Goal: Task Accomplishment & Management: Use online tool/utility

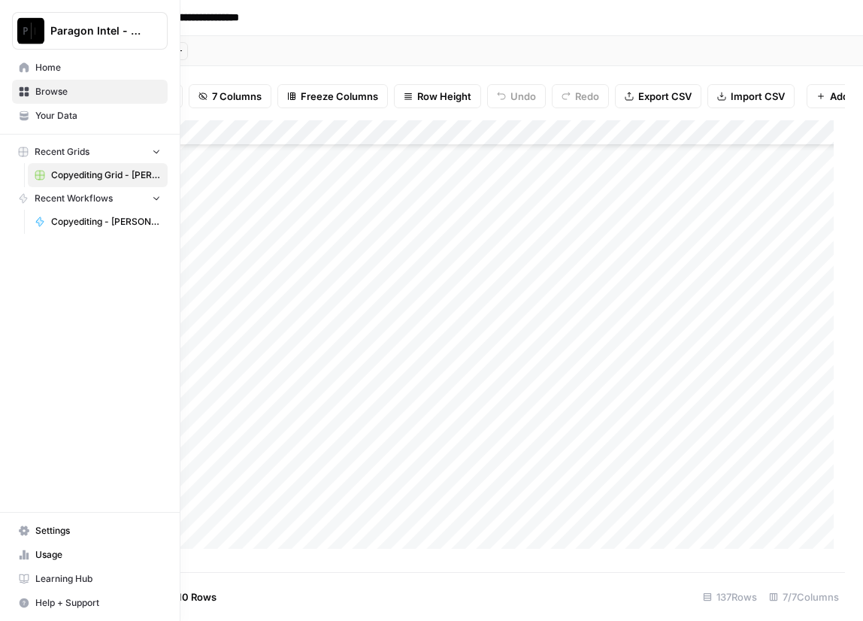
scroll to position [3123, 0]
click at [23, 28] on img "Workspace: Paragon Intel - Copyediting" at bounding box center [30, 30] width 27 height 27
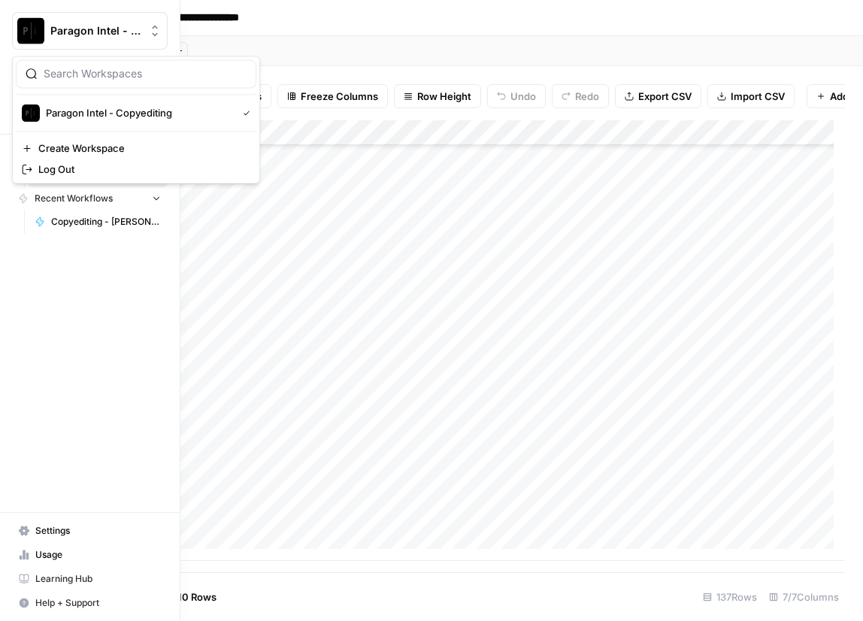
click at [26, 29] on img "Workspace: Paragon Intel - Copyediting" at bounding box center [30, 30] width 27 height 27
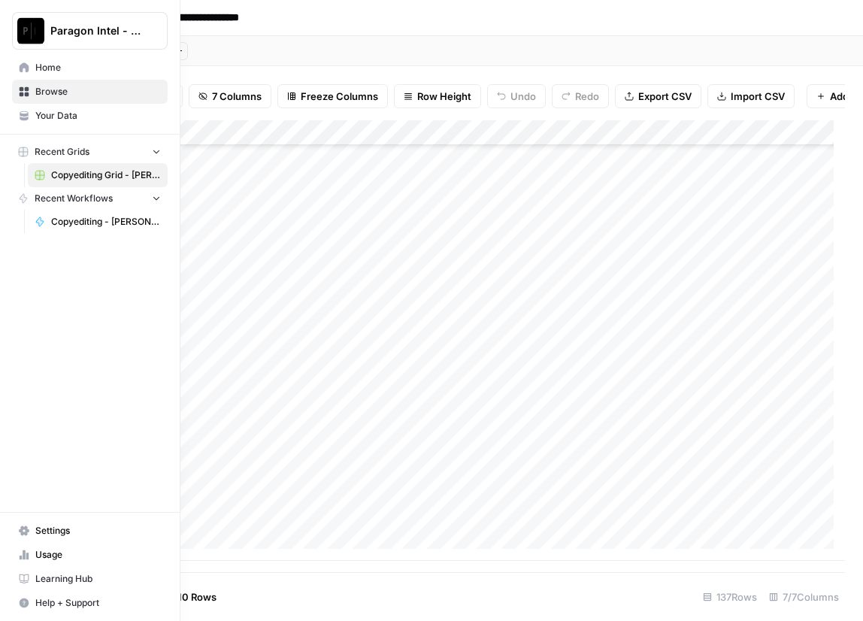
click at [36, 67] on span "Home" at bounding box center [98, 68] width 126 height 14
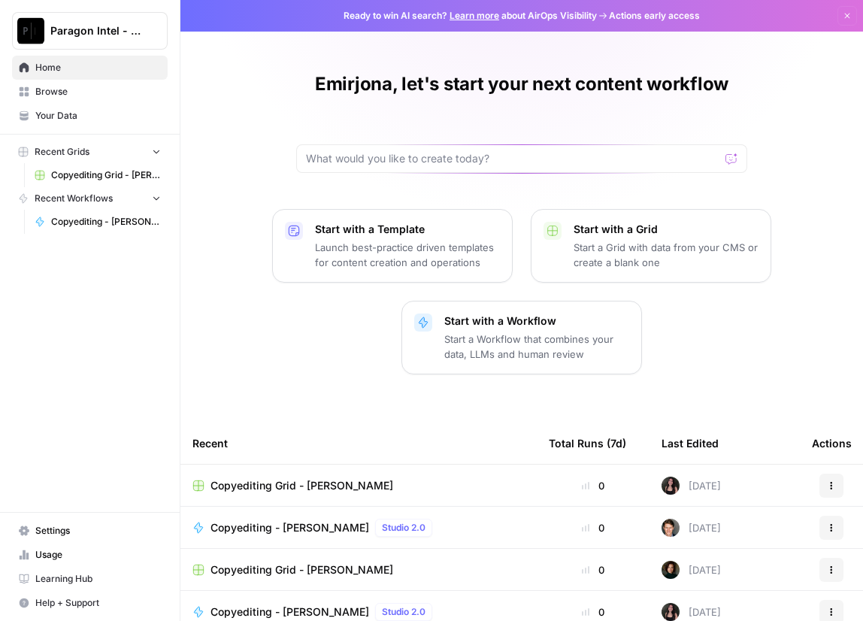
click at [75, 92] on span "Browse" at bounding box center [98, 92] width 126 height 14
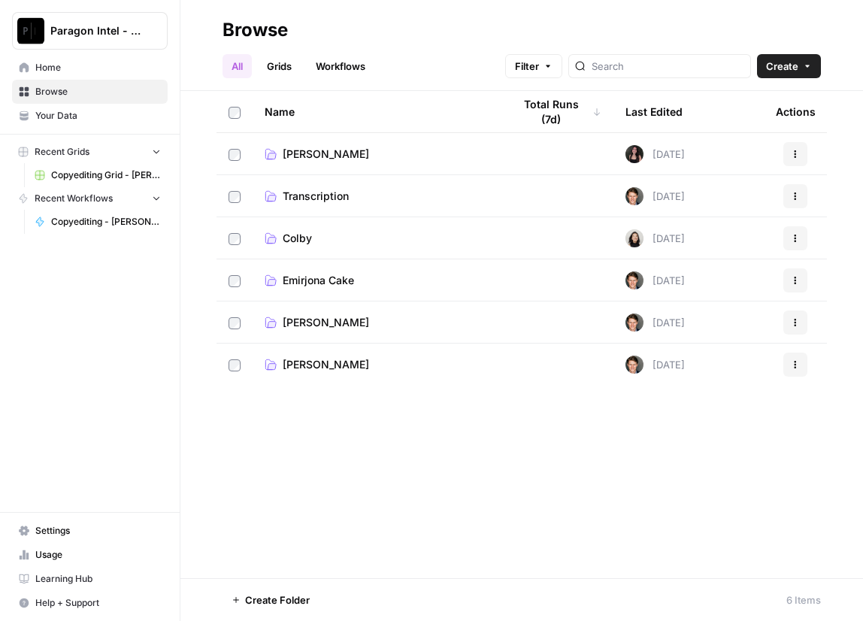
click at [302, 283] on span "Emirjona Cake" at bounding box center [318, 280] width 71 height 15
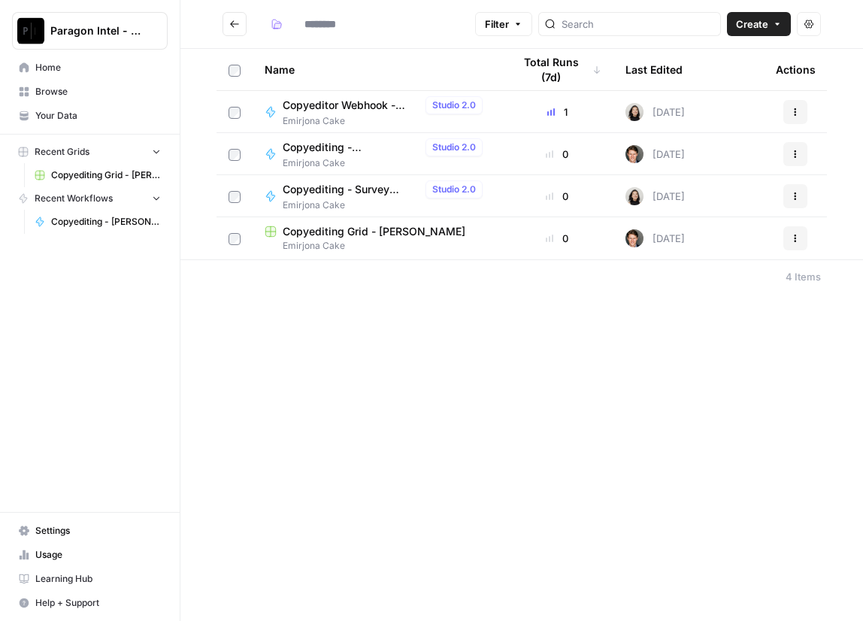
type input "**********"
click at [342, 111] on span "Copyeditor Webhook - [PERSON_NAME]" at bounding box center [351, 105] width 137 height 15
type input "**********"
click at [309, 151] on span "Copyediting - [PERSON_NAME]" at bounding box center [351, 147] width 137 height 15
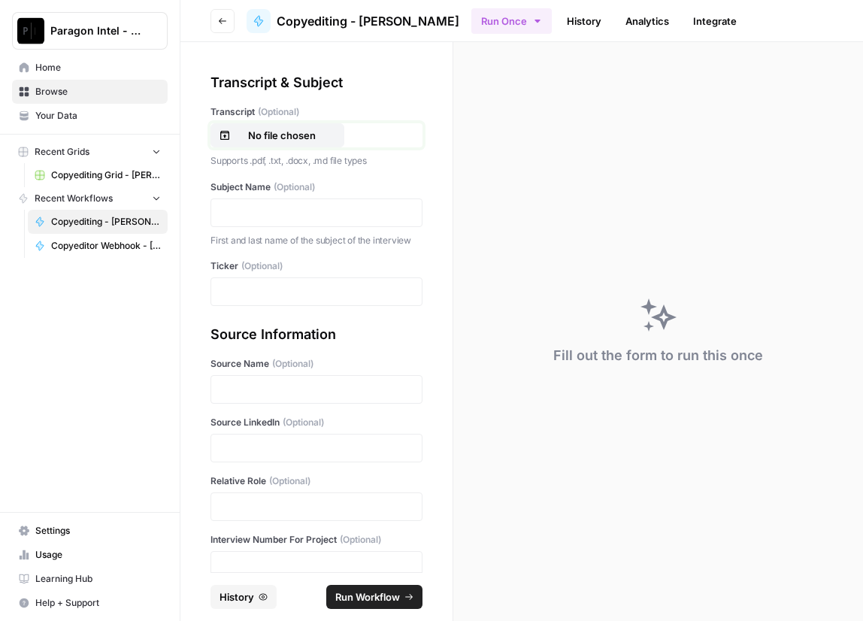
click at [280, 131] on p "No file chosen" at bounding box center [282, 135] width 96 height 15
click at [286, 205] on p at bounding box center [316, 212] width 193 height 15
click at [241, 299] on p at bounding box center [316, 291] width 193 height 15
click at [233, 390] on div at bounding box center [317, 389] width 212 height 29
click at [267, 397] on p at bounding box center [316, 389] width 193 height 15
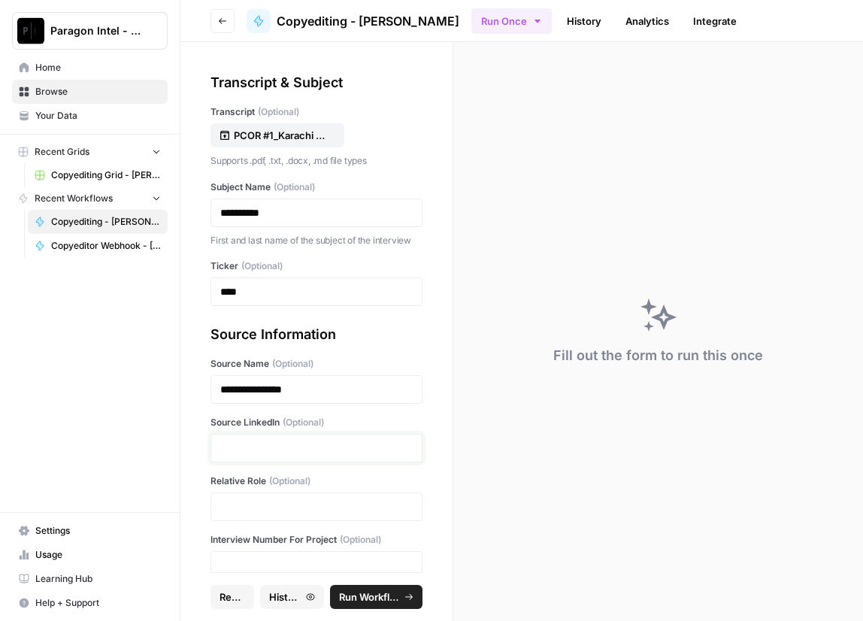
click at [244, 456] on p at bounding box center [316, 448] width 193 height 15
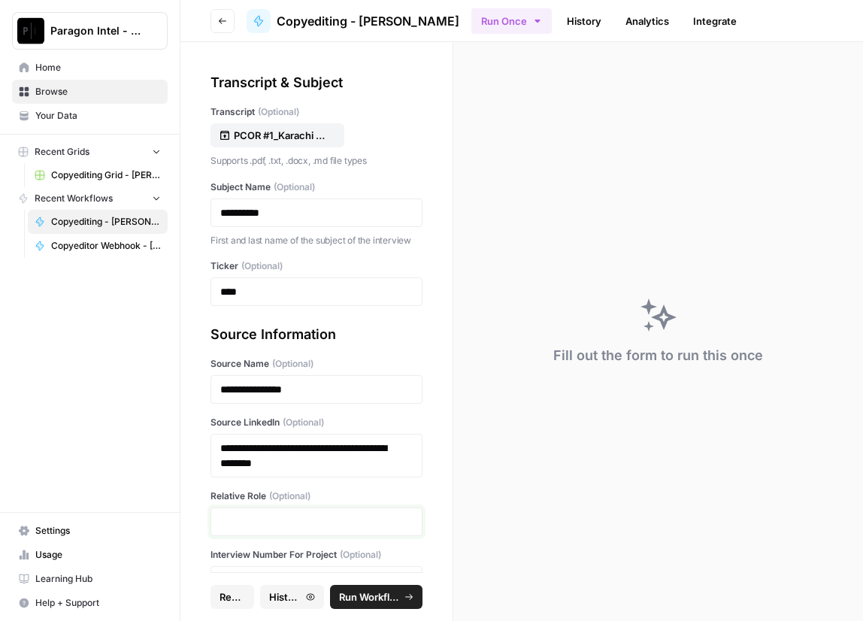
click at [232, 529] on p at bounding box center [316, 521] width 193 height 15
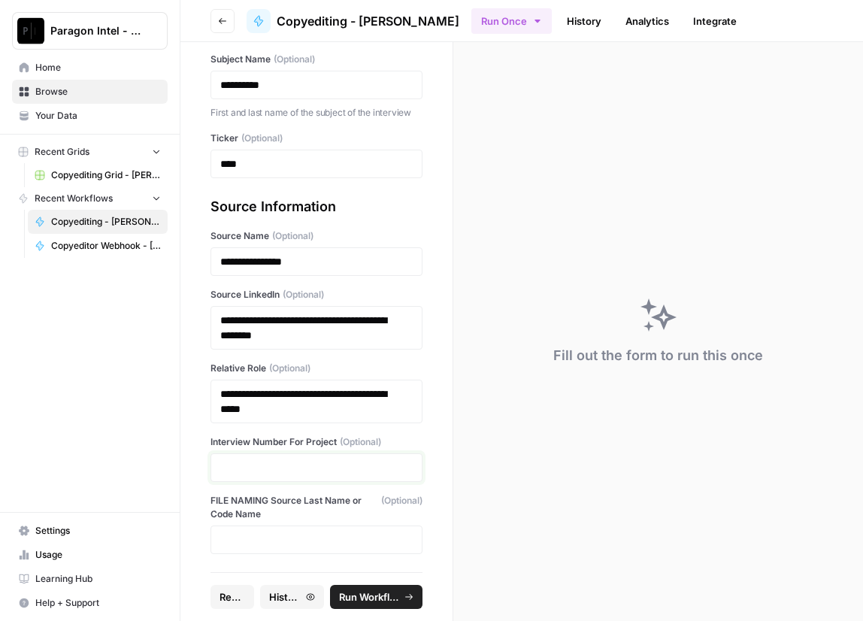
click at [294, 470] on p at bounding box center [316, 467] width 193 height 15
click at [367, 599] on span "Run Workflow" at bounding box center [369, 597] width 61 height 15
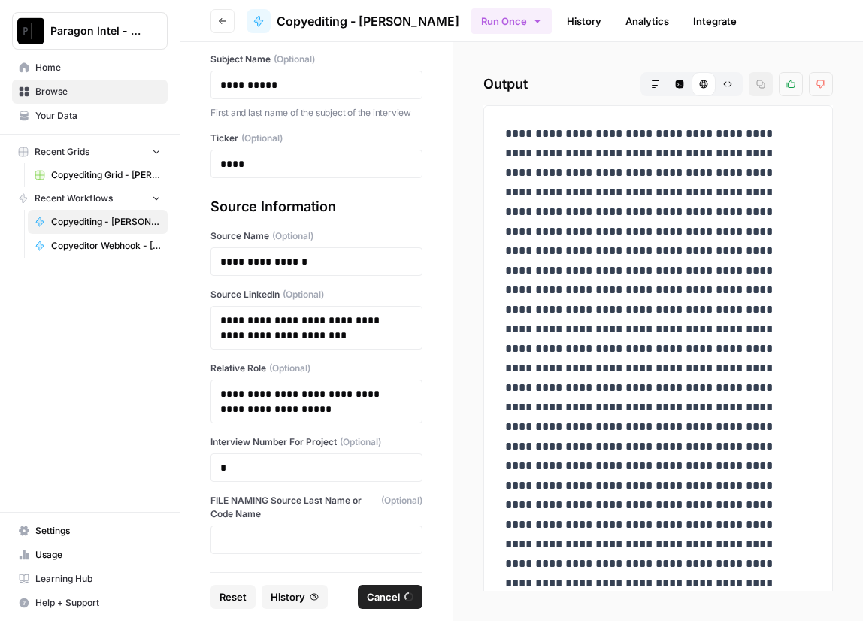
click at [238, 590] on span "Reset" at bounding box center [233, 597] width 27 height 15
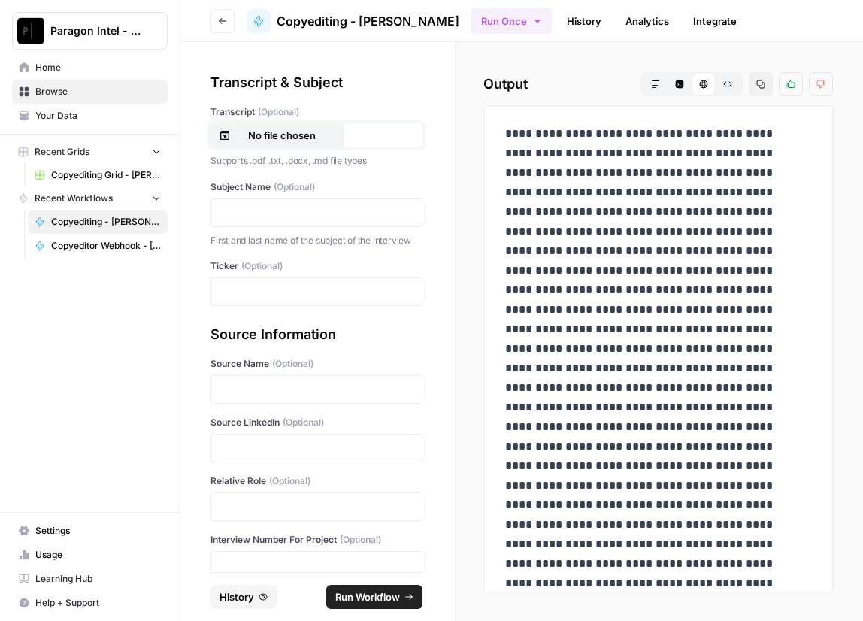
click at [292, 135] on p "No file chosen" at bounding box center [282, 135] width 96 height 15
click at [251, 202] on div at bounding box center [317, 213] width 212 height 29
click at [244, 211] on p at bounding box center [316, 212] width 193 height 15
click at [250, 299] on p at bounding box center [316, 291] width 193 height 15
click at [232, 397] on p at bounding box center [316, 389] width 193 height 15
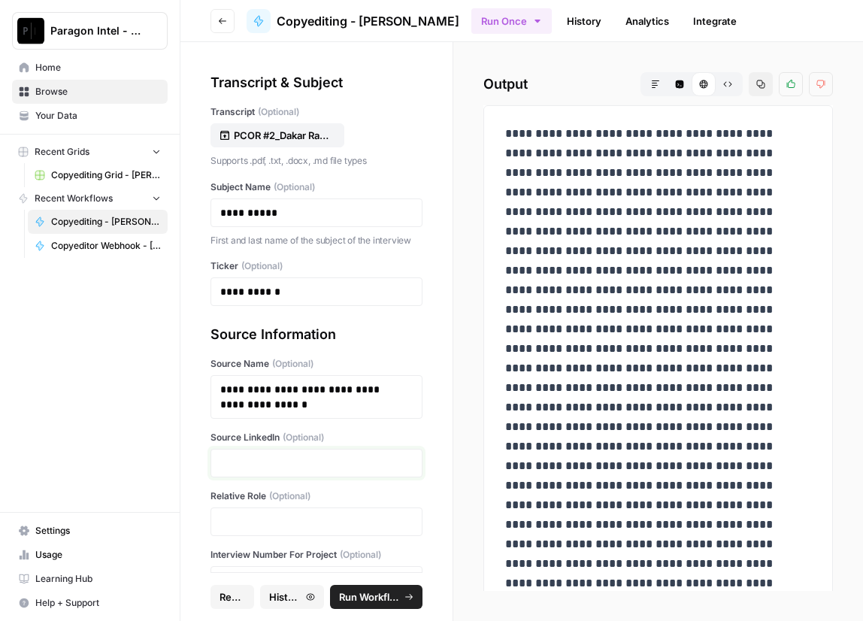
click at [241, 471] on p at bounding box center [316, 463] width 193 height 15
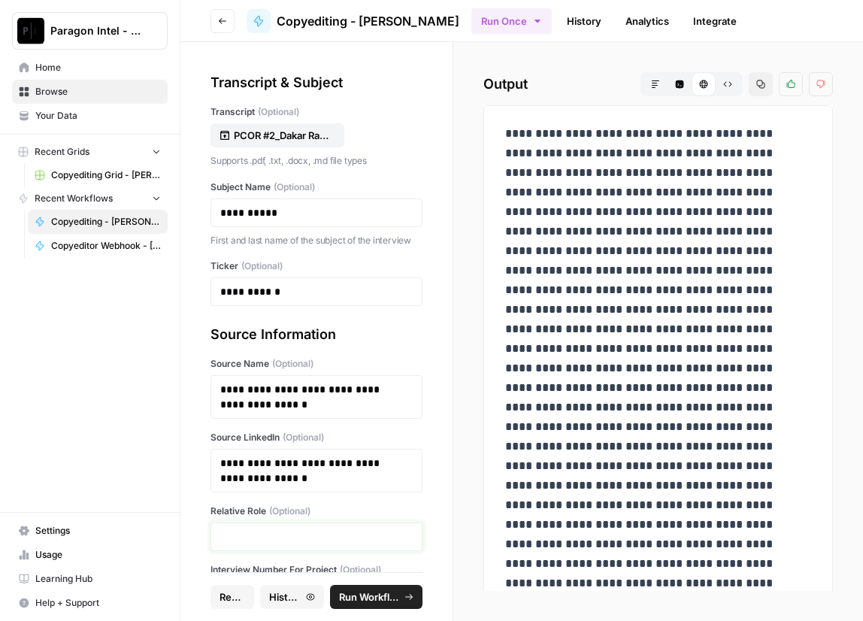
click at [229, 544] on p at bounding box center [316, 536] width 193 height 15
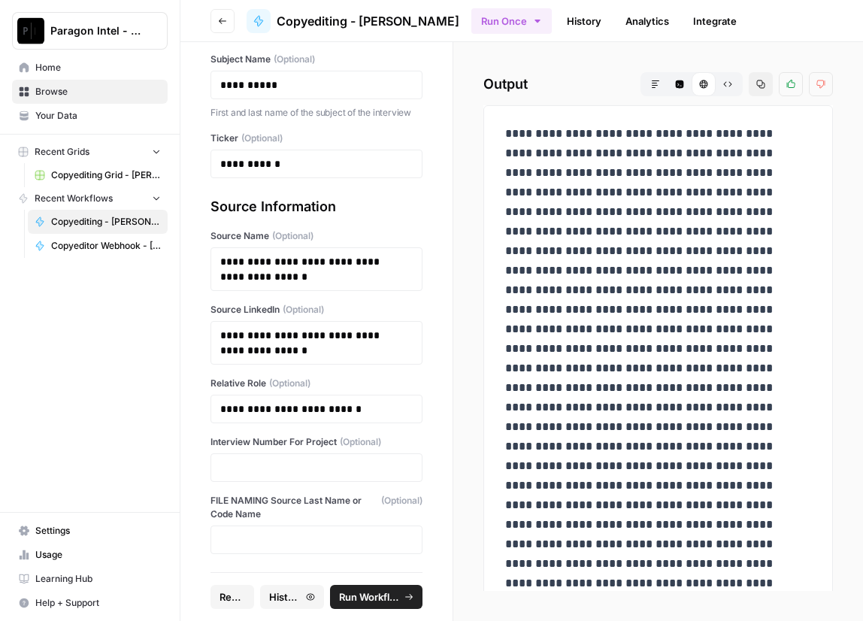
click at [250, 458] on div at bounding box center [317, 467] width 212 height 29
drag, startPoint x: 250, startPoint y: 474, endPoint x: 256, endPoint y: 460, distance: 14.8
click at [256, 460] on p at bounding box center [316, 467] width 193 height 15
click at [393, 605] on button "Run Workflow" at bounding box center [376, 597] width 92 height 24
click at [95, 93] on span "Browse" at bounding box center [98, 92] width 126 height 14
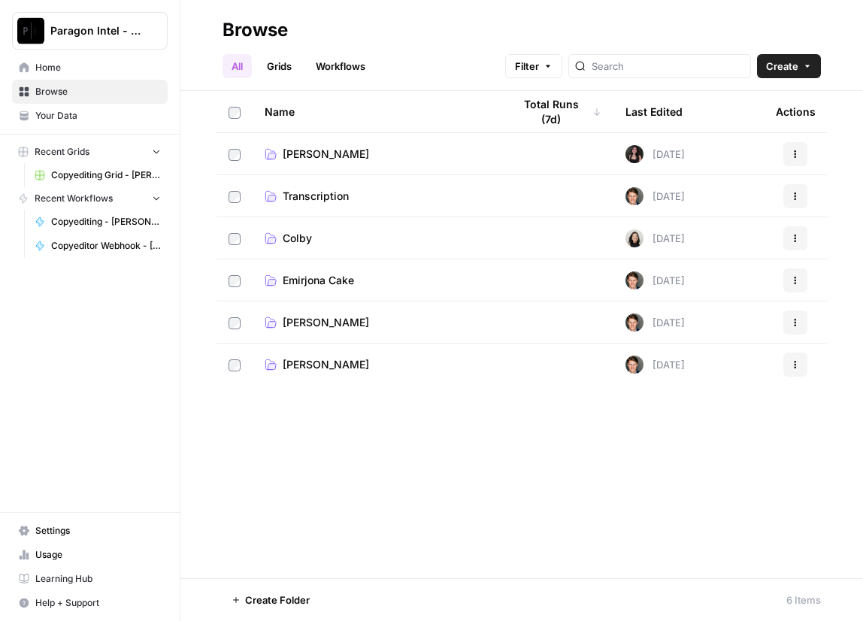
click at [316, 277] on span "Emirjona Cake" at bounding box center [318, 280] width 71 height 15
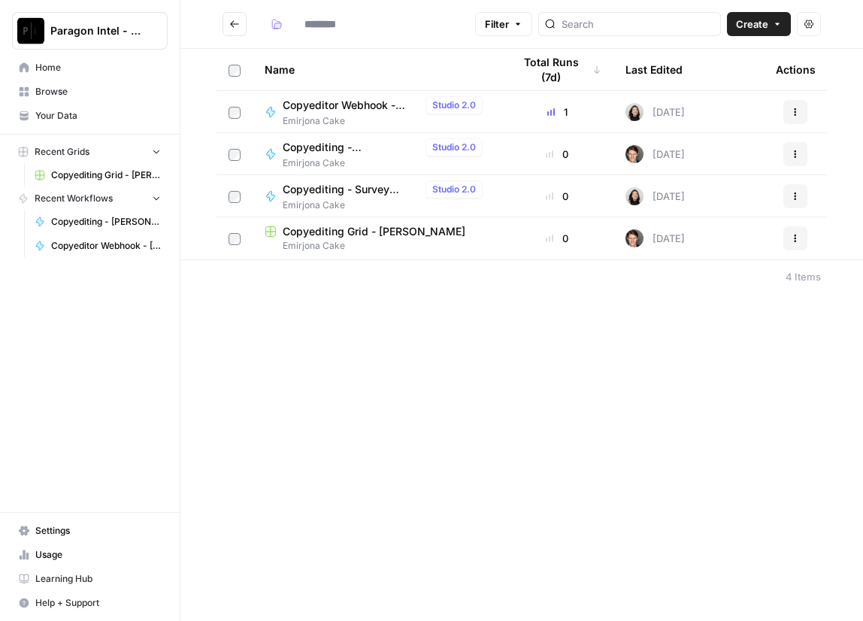
type input "**********"
click at [334, 105] on span "Copyediting - [PERSON_NAME]" at bounding box center [351, 105] width 137 height 15
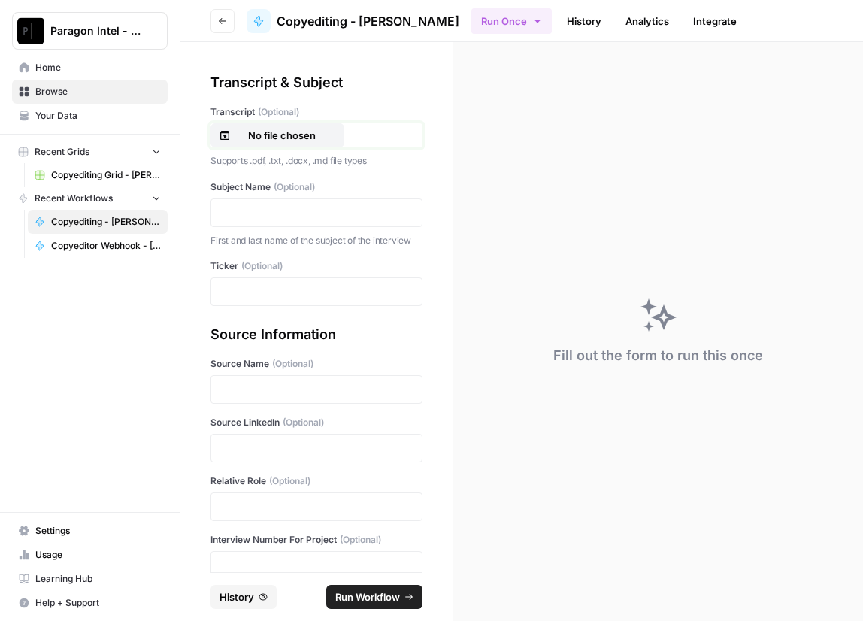
click at [271, 139] on p "No file chosen" at bounding box center [282, 135] width 96 height 15
click at [293, 218] on p at bounding box center [316, 212] width 193 height 15
click at [245, 299] on p at bounding box center [316, 291] width 193 height 15
click at [234, 397] on p at bounding box center [316, 389] width 193 height 15
click at [228, 452] on div at bounding box center [317, 448] width 212 height 29
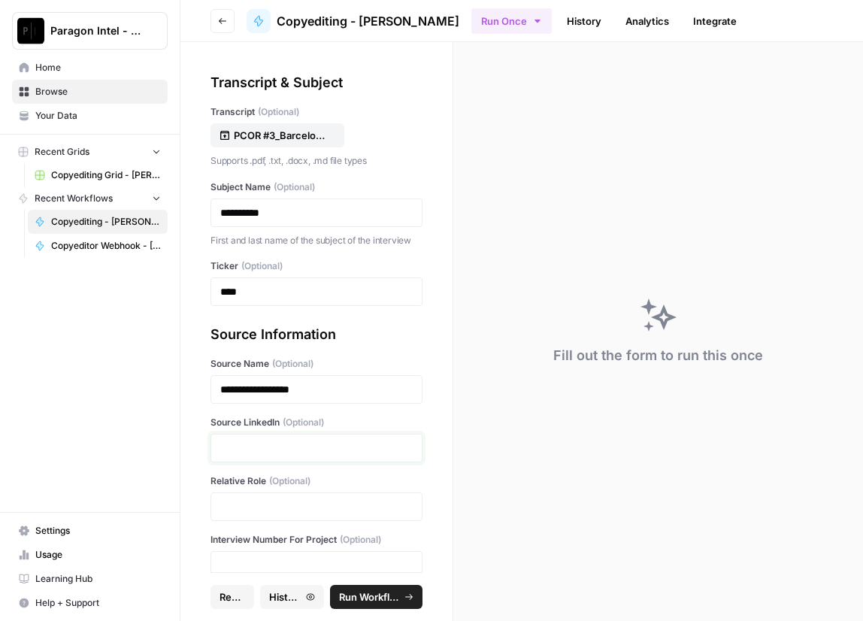
click at [241, 456] on p at bounding box center [316, 448] width 193 height 15
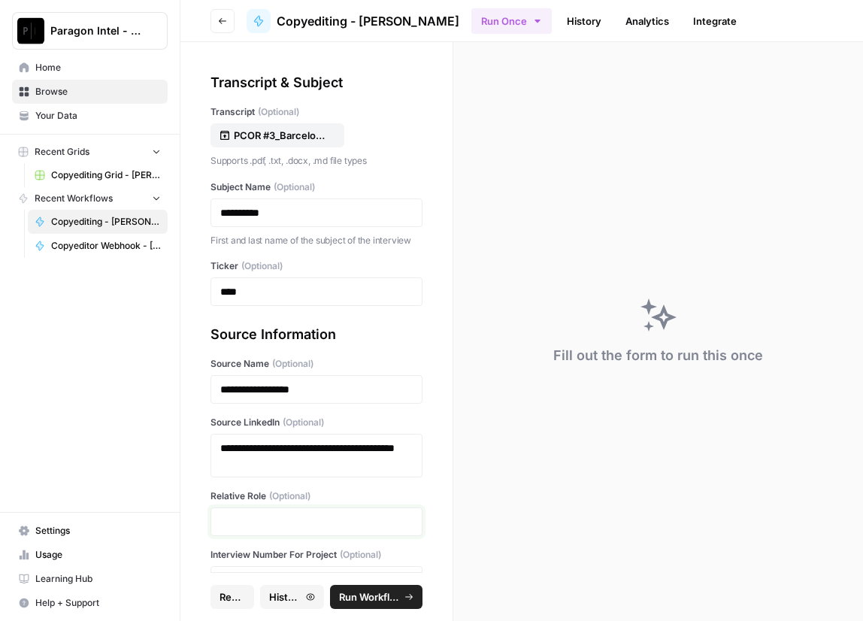
click at [231, 529] on p at bounding box center [316, 521] width 193 height 15
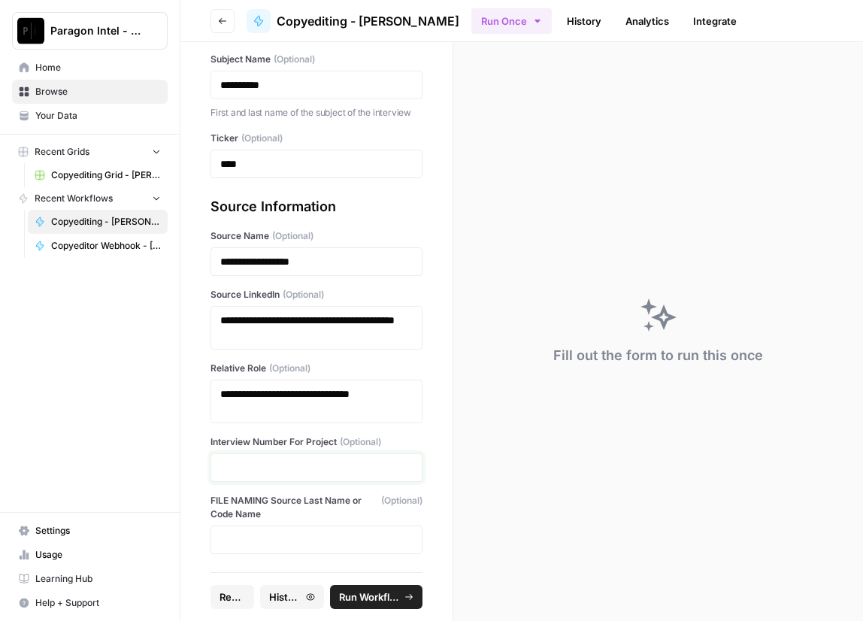
click at [265, 475] on p at bounding box center [316, 467] width 193 height 15
click at [359, 591] on span "Run Workflow" at bounding box center [369, 597] width 61 height 15
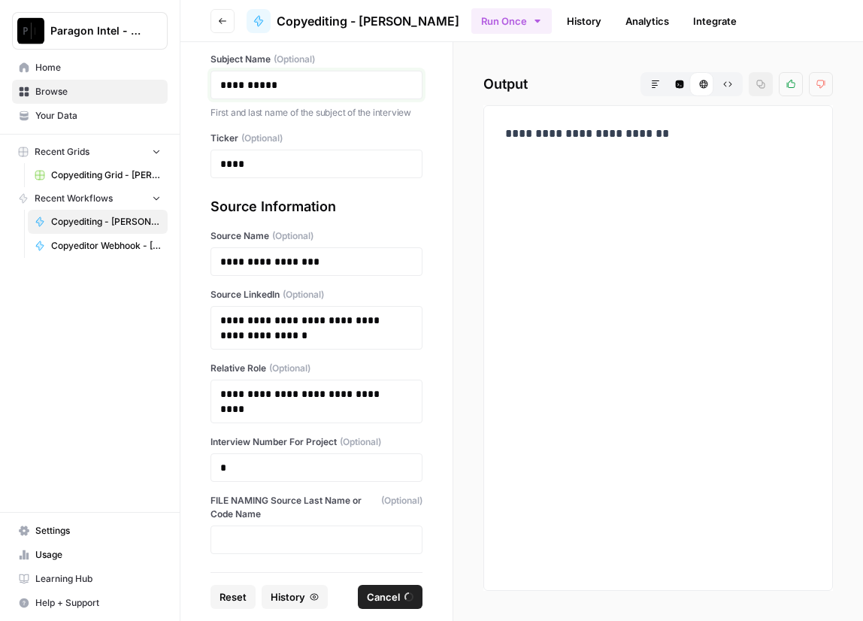
click at [288, 78] on p "**********" at bounding box center [311, 84] width 182 height 15
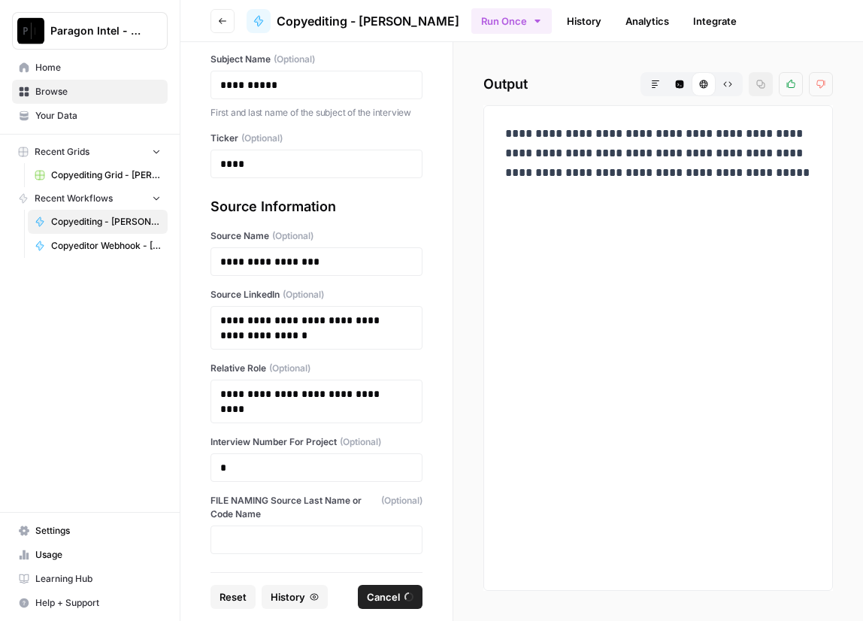
click at [427, 469] on div "**********" at bounding box center [316, 307] width 272 height 530
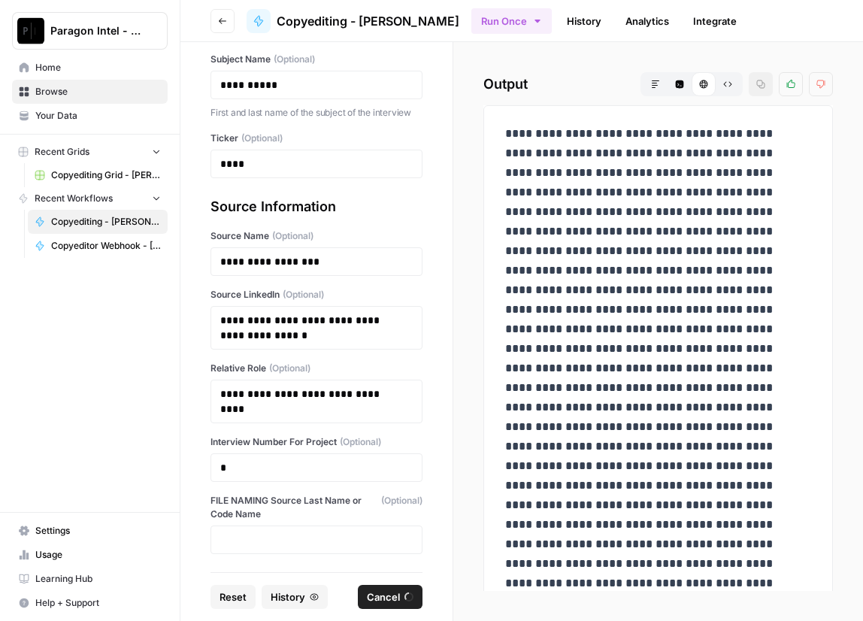
scroll to position [0, 0]
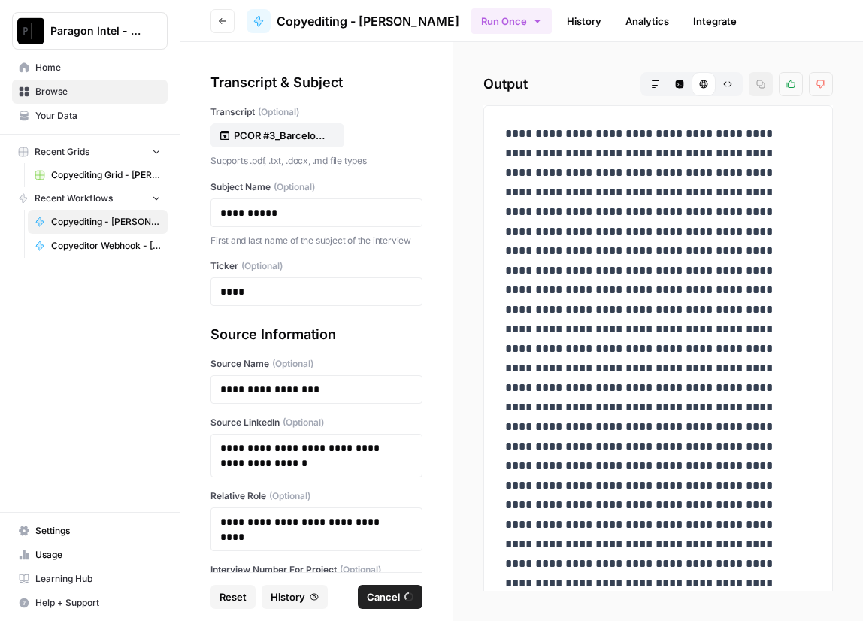
click at [245, 592] on span "Reset" at bounding box center [233, 597] width 27 height 15
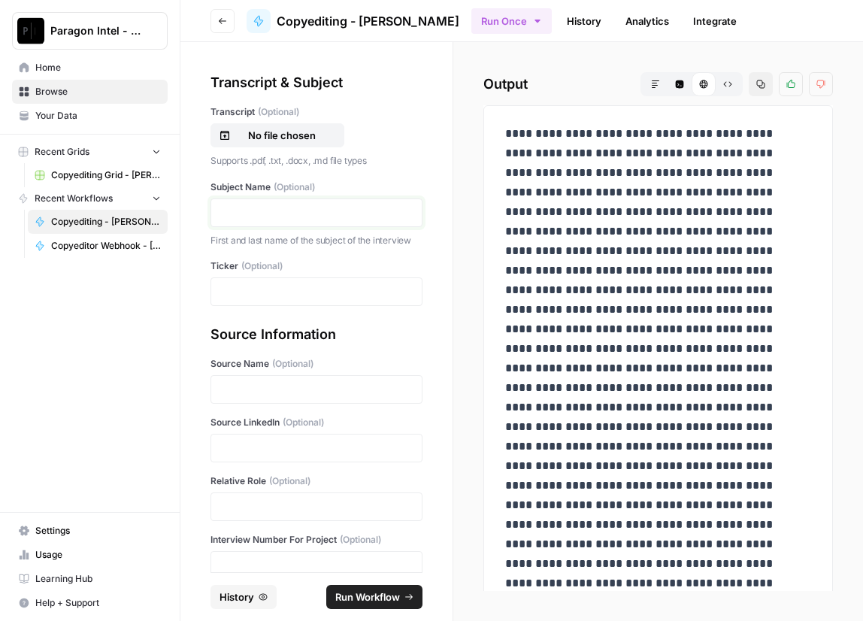
click at [290, 205] on p at bounding box center [316, 212] width 193 height 15
click at [293, 138] on p "No file chosen" at bounding box center [282, 135] width 96 height 15
click at [247, 296] on div at bounding box center [317, 291] width 212 height 29
click at [256, 299] on p at bounding box center [316, 291] width 193 height 15
click at [233, 397] on p at bounding box center [316, 389] width 193 height 15
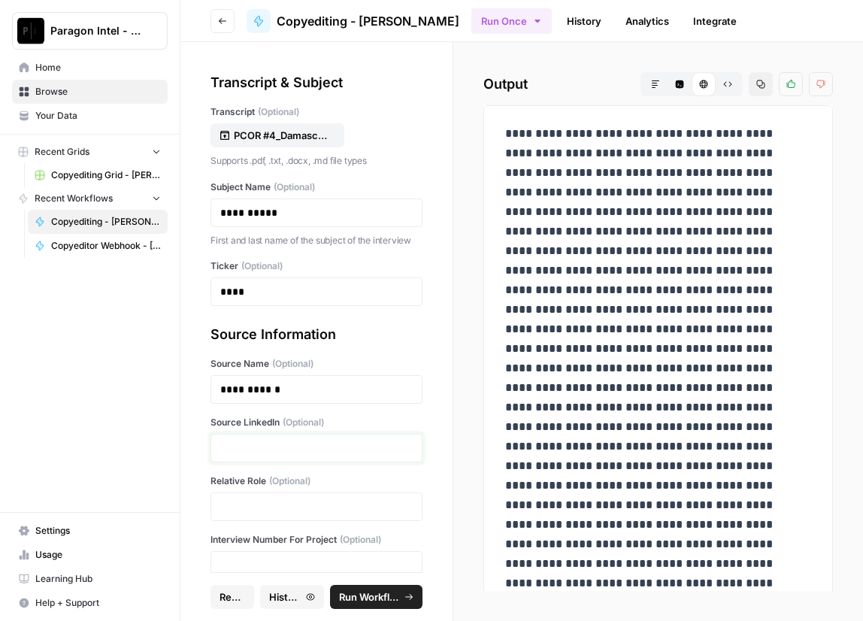
click at [232, 456] on p at bounding box center [316, 448] width 193 height 15
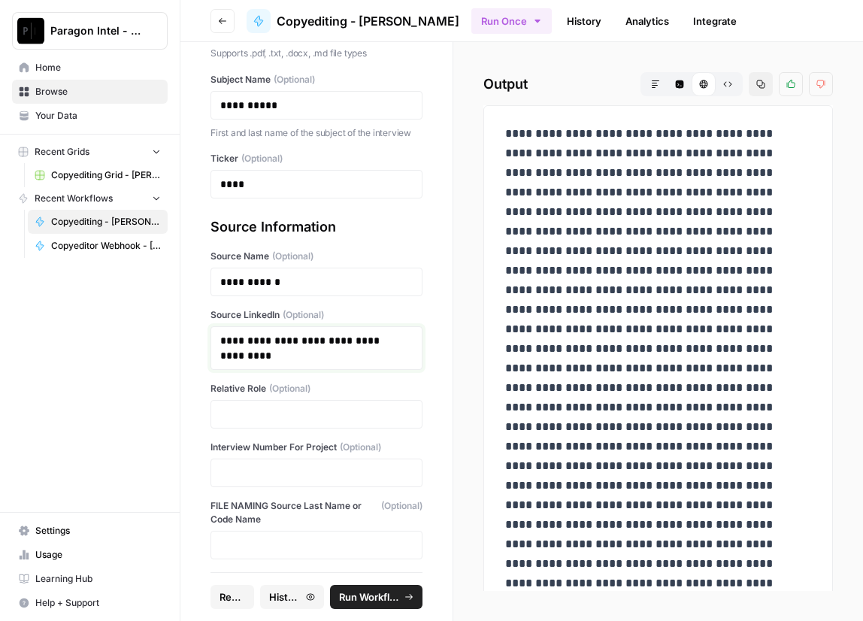
scroll to position [108, 0]
click at [245, 428] on div at bounding box center [317, 413] width 212 height 29
click at [302, 416] on div at bounding box center [317, 413] width 212 height 29
click at [347, 421] on p at bounding box center [316, 413] width 193 height 15
drag, startPoint x: 346, startPoint y: 429, endPoint x: 259, endPoint y: 429, distance: 87.2
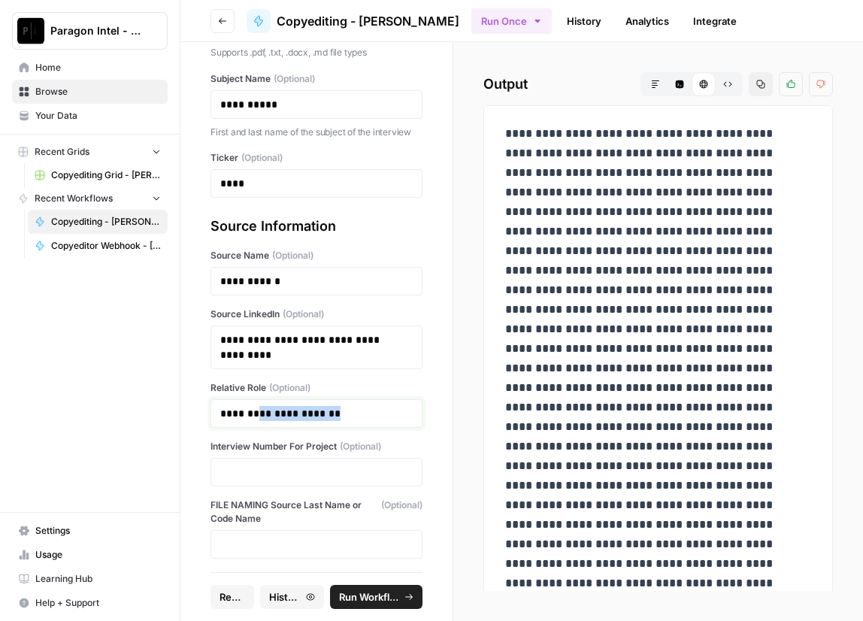
click at [259, 421] on p "**********" at bounding box center [311, 413] width 182 height 15
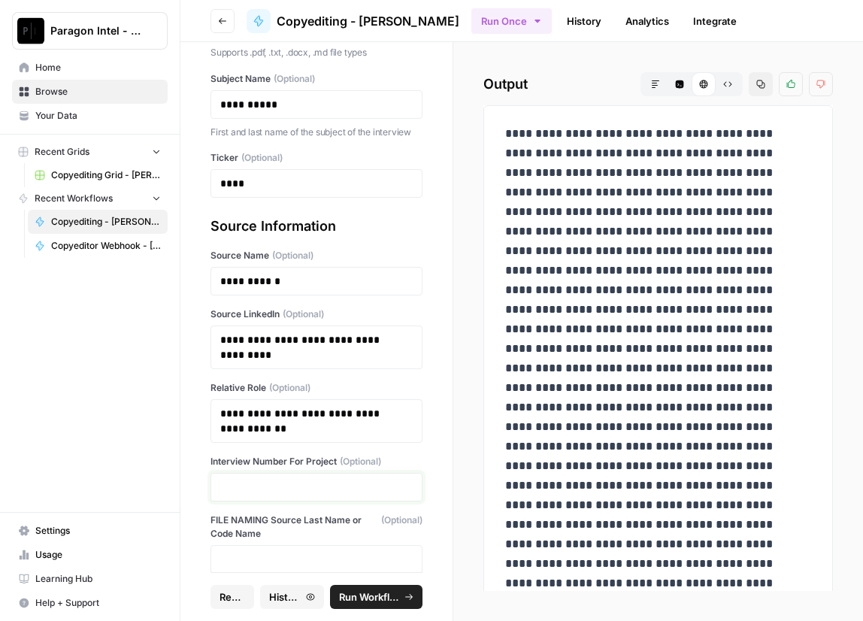
click at [241, 495] on p at bounding box center [316, 487] width 193 height 15
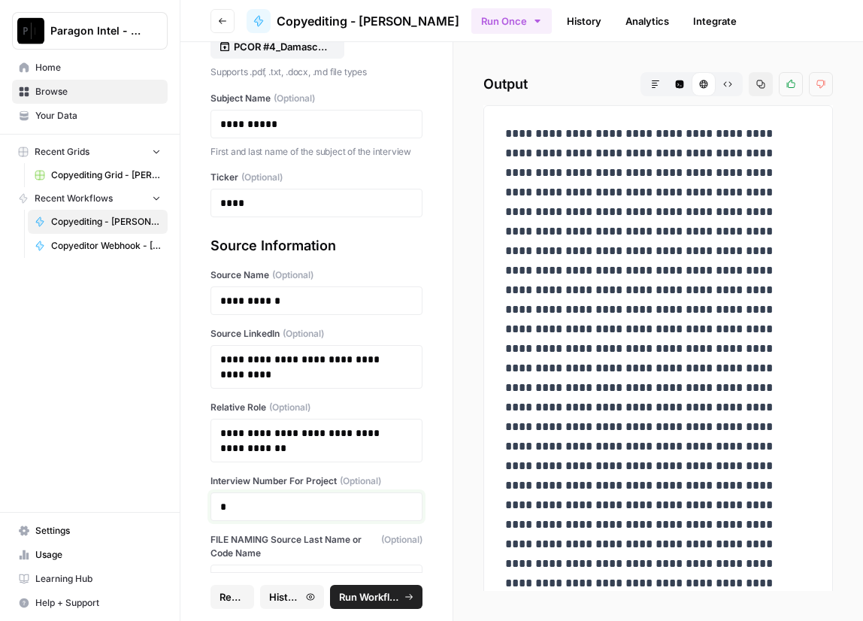
scroll to position [141, 0]
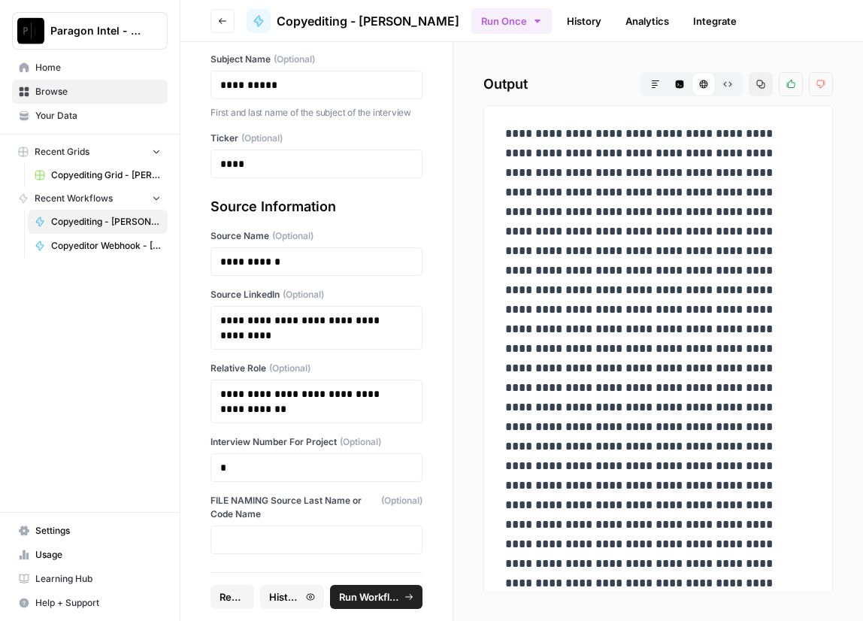
click at [374, 587] on button "Run Workflow" at bounding box center [376, 597] width 92 height 24
click at [305, 164] on p "****" at bounding box center [311, 163] width 182 height 15
click at [324, 163] on p "****" at bounding box center [311, 163] width 182 height 15
click at [326, 77] on p "**********" at bounding box center [311, 84] width 182 height 15
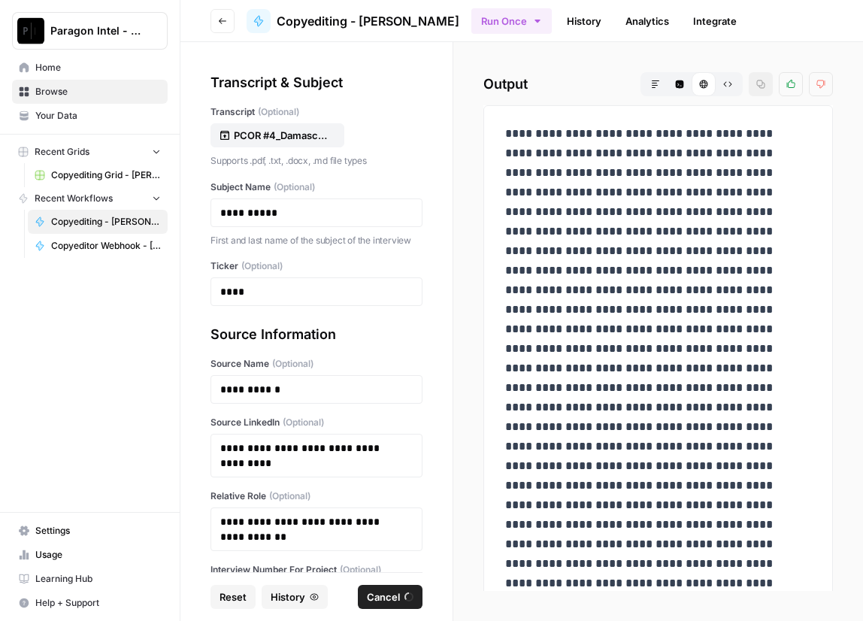
click at [51, 70] on span "Home" at bounding box center [98, 68] width 126 height 14
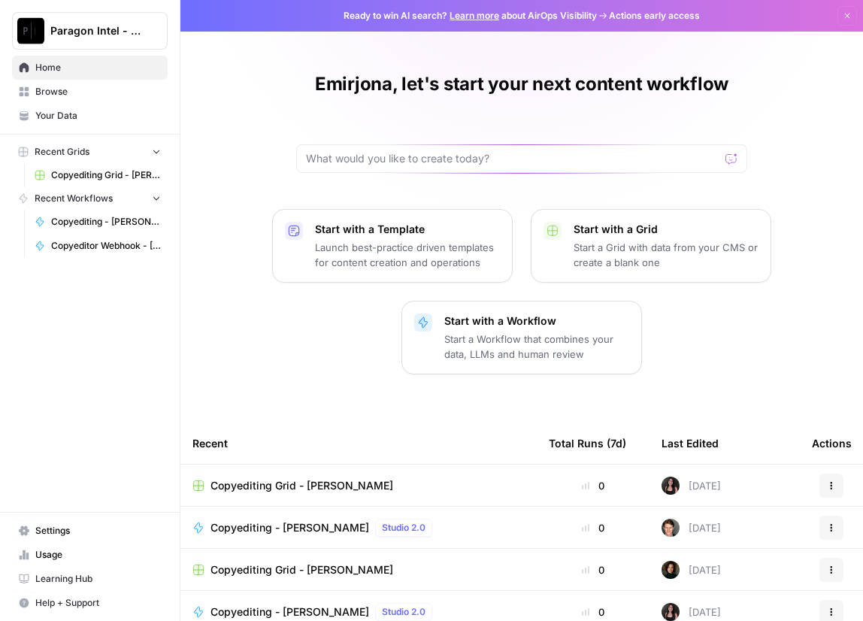
click at [60, 85] on span "Browse" at bounding box center [98, 92] width 126 height 14
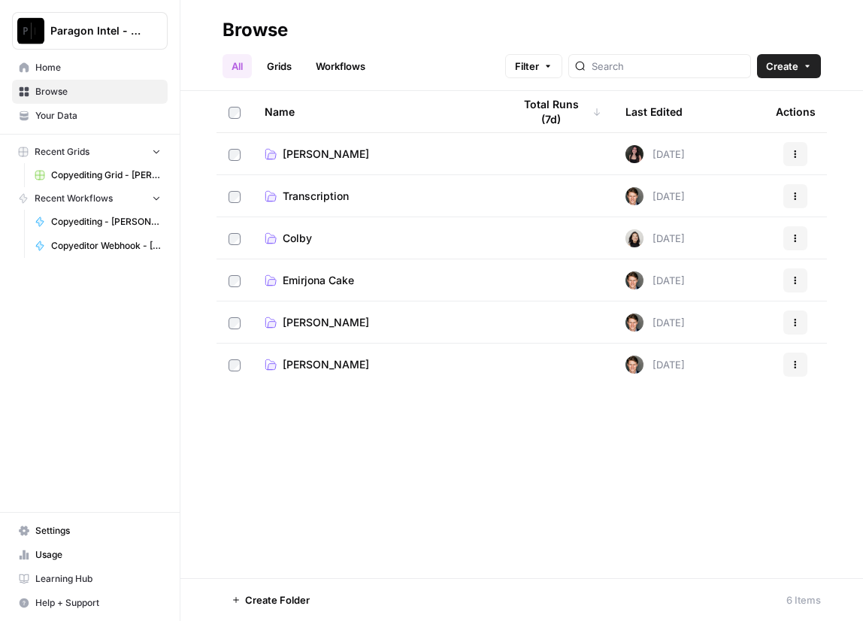
click at [323, 273] on span "Emirjona Cake" at bounding box center [318, 280] width 71 height 15
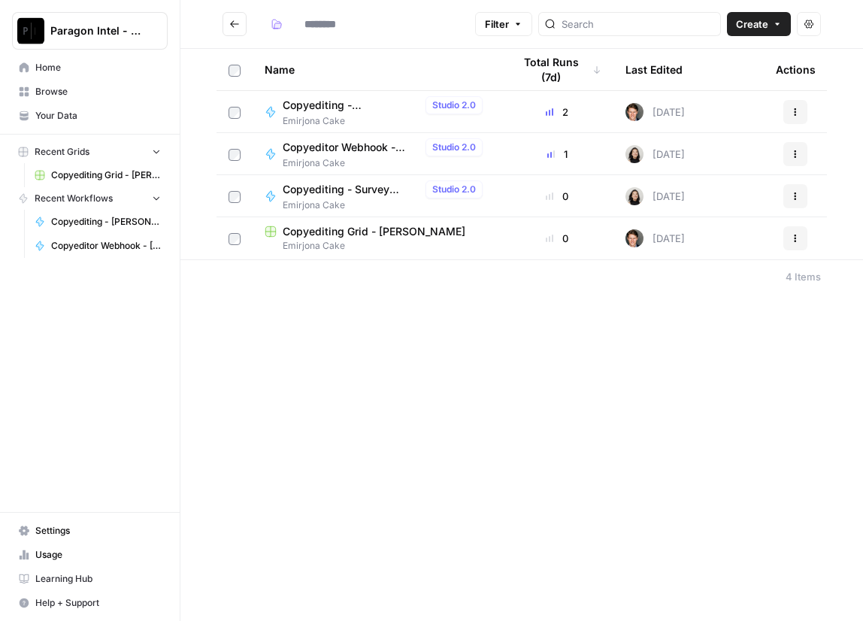
type input "**********"
click at [347, 230] on span "Copyediting Grid - [PERSON_NAME]" at bounding box center [374, 231] width 183 height 15
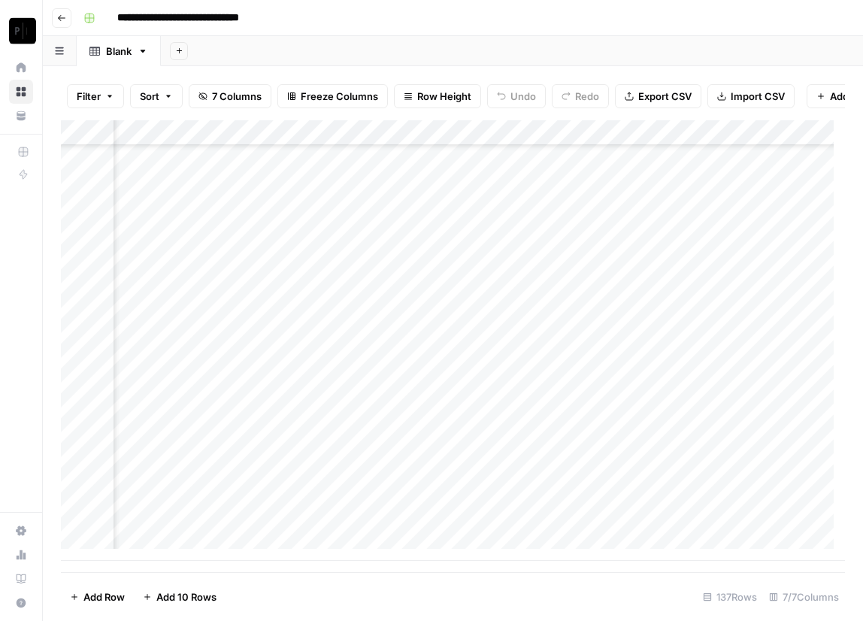
scroll to position [3123, 0]
